Goal: Information Seeking & Learning: Learn about a topic

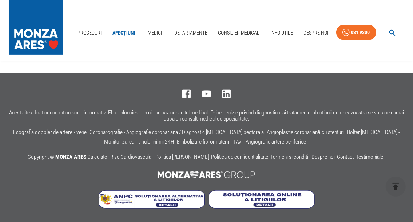
scroll to position [2258, 0]
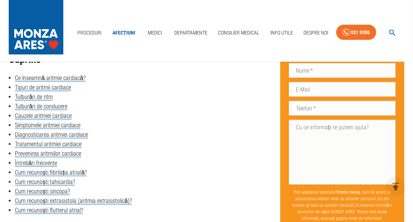
scroll to position [364, 0]
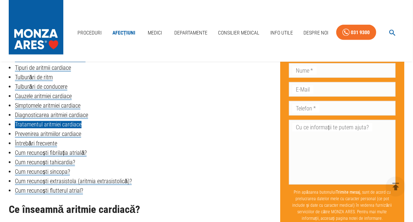
click at [55, 124] on link "Tratamentul aritmiei cardiace" at bounding box center [48, 124] width 67 height 7
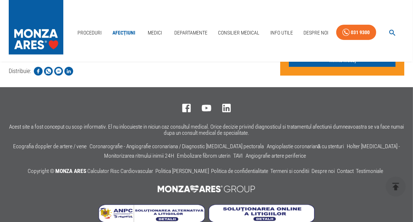
scroll to position [2258, 0]
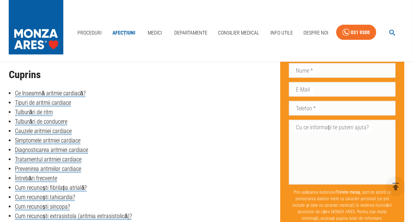
scroll to position [327, 0]
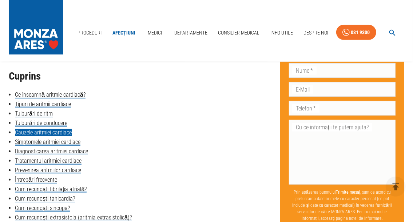
click at [55, 131] on link "Cauzele aritmiei cardiace" at bounding box center [43, 132] width 57 height 7
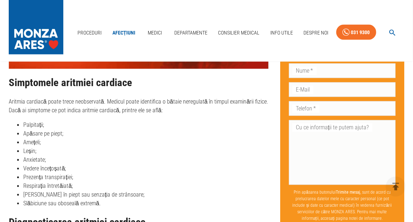
scroll to position [995, 0]
